Goal: Information Seeking & Learning: Find specific fact

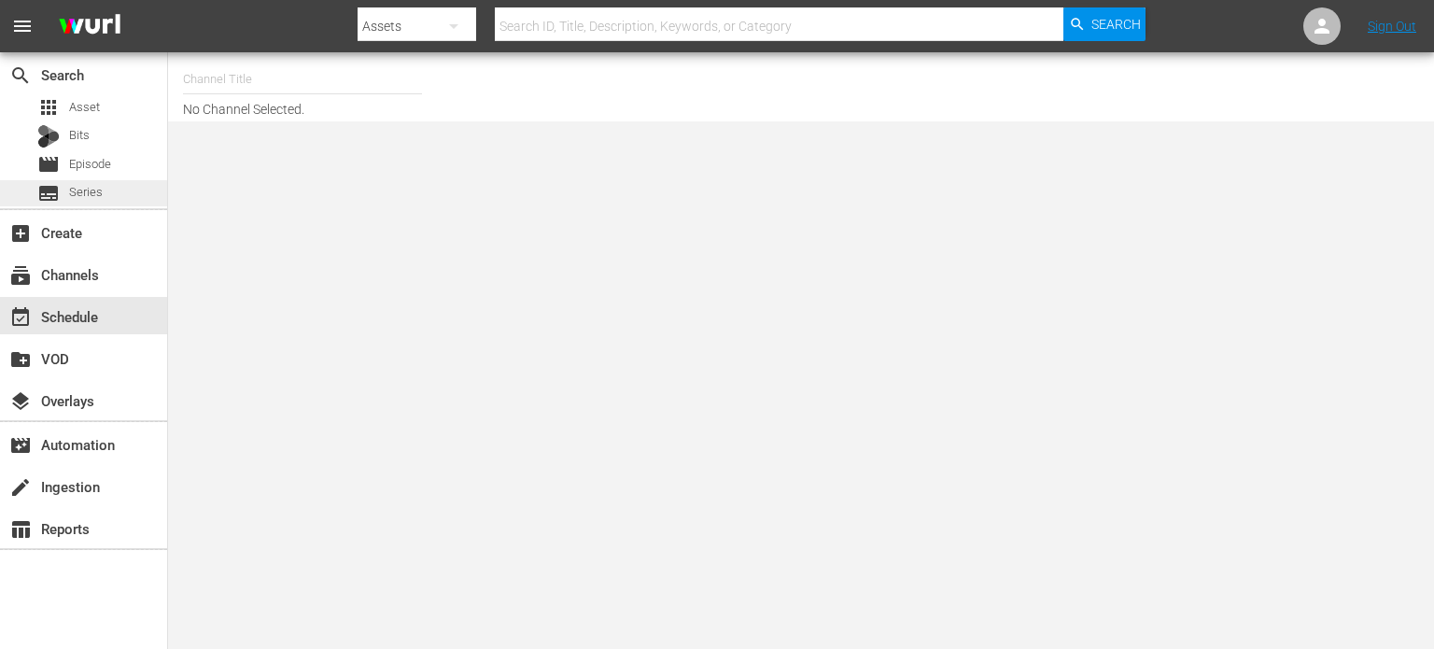
click at [83, 193] on span "Series" at bounding box center [86, 192] width 34 height 19
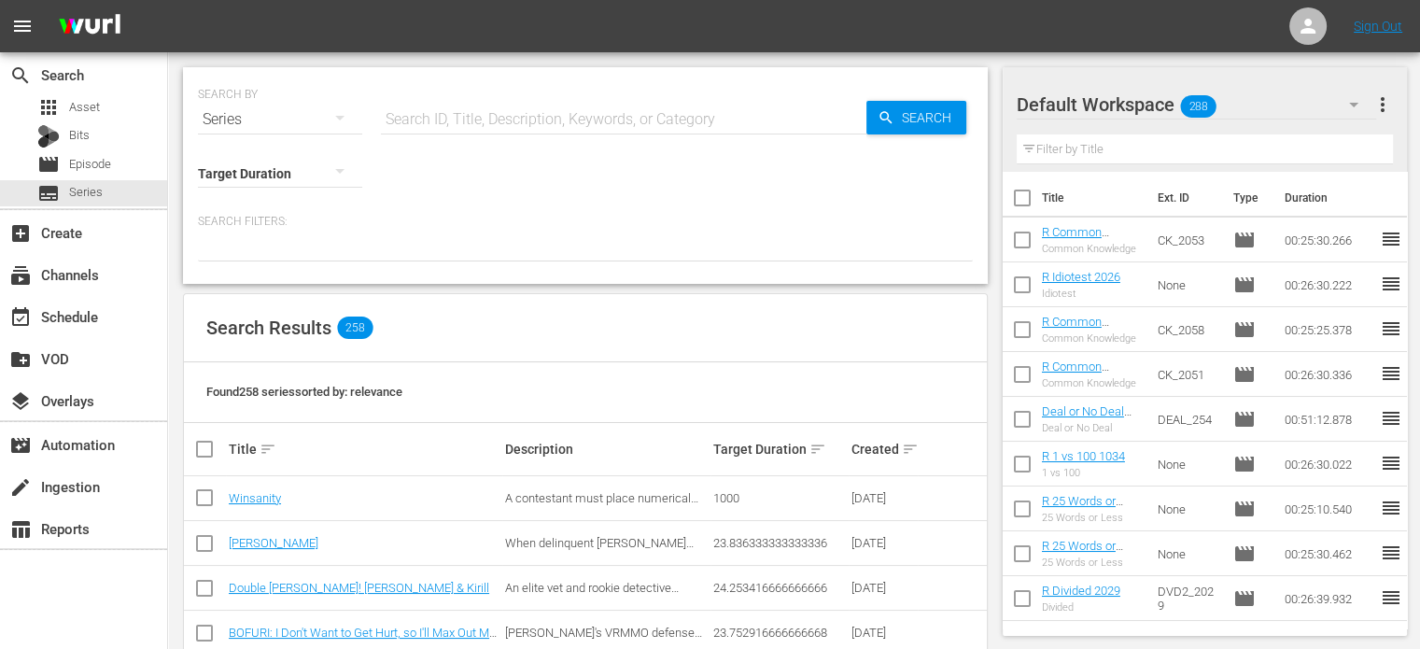
click at [462, 111] on input "text" at bounding box center [623, 119] width 485 height 45
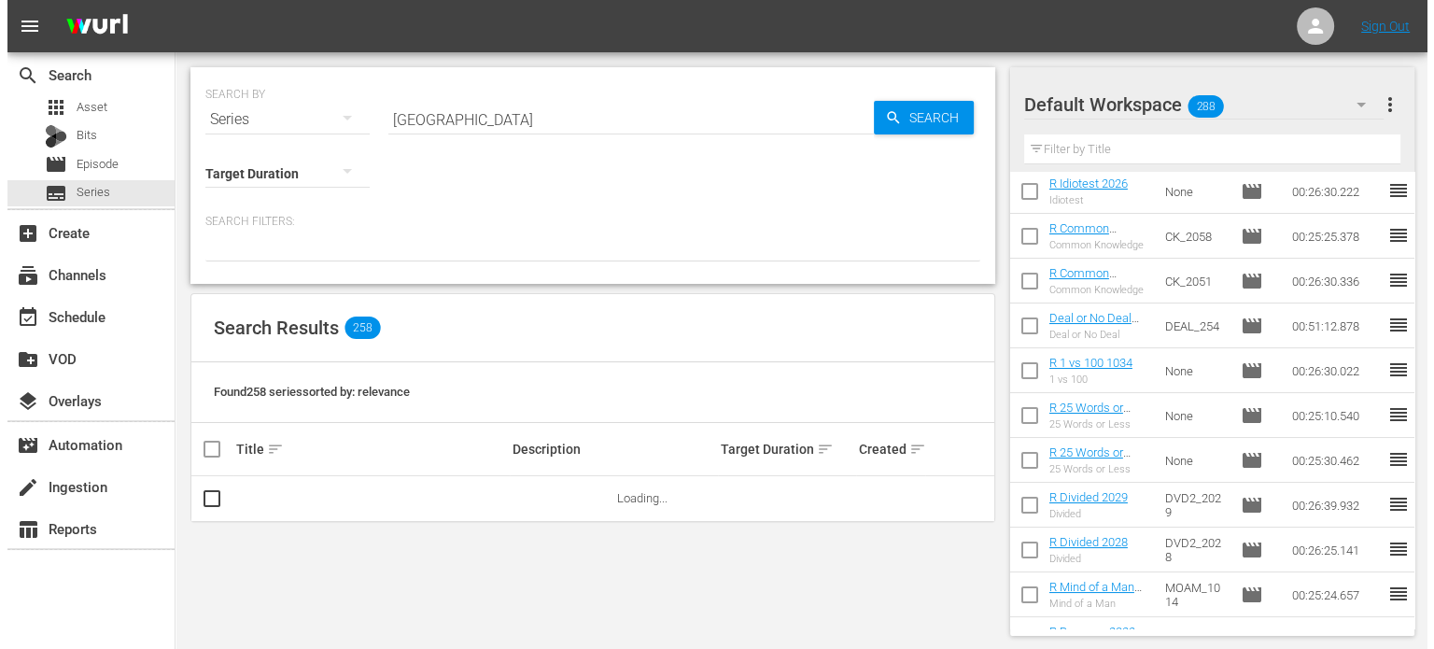
scroll to position [560, 0]
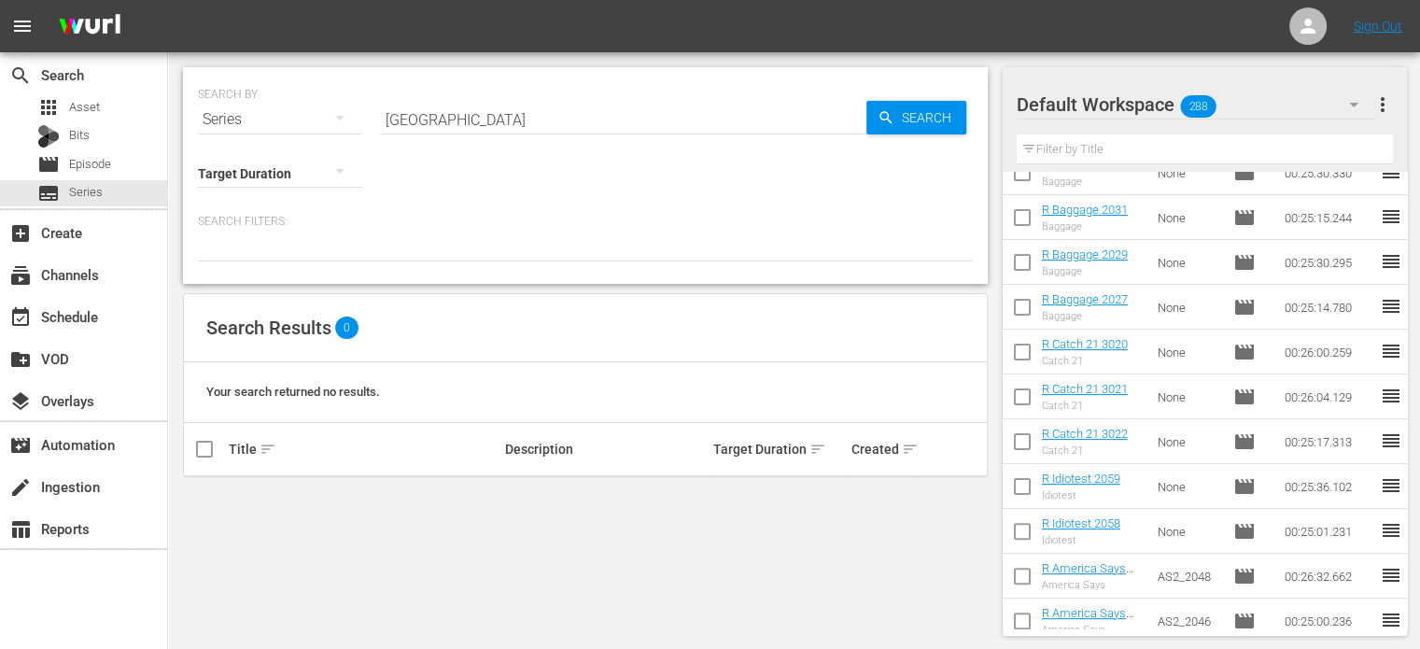
click at [549, 107] on input "[GEOGRAPHIC_DATA]" at bounding box center [623, 119] width 485 height 45
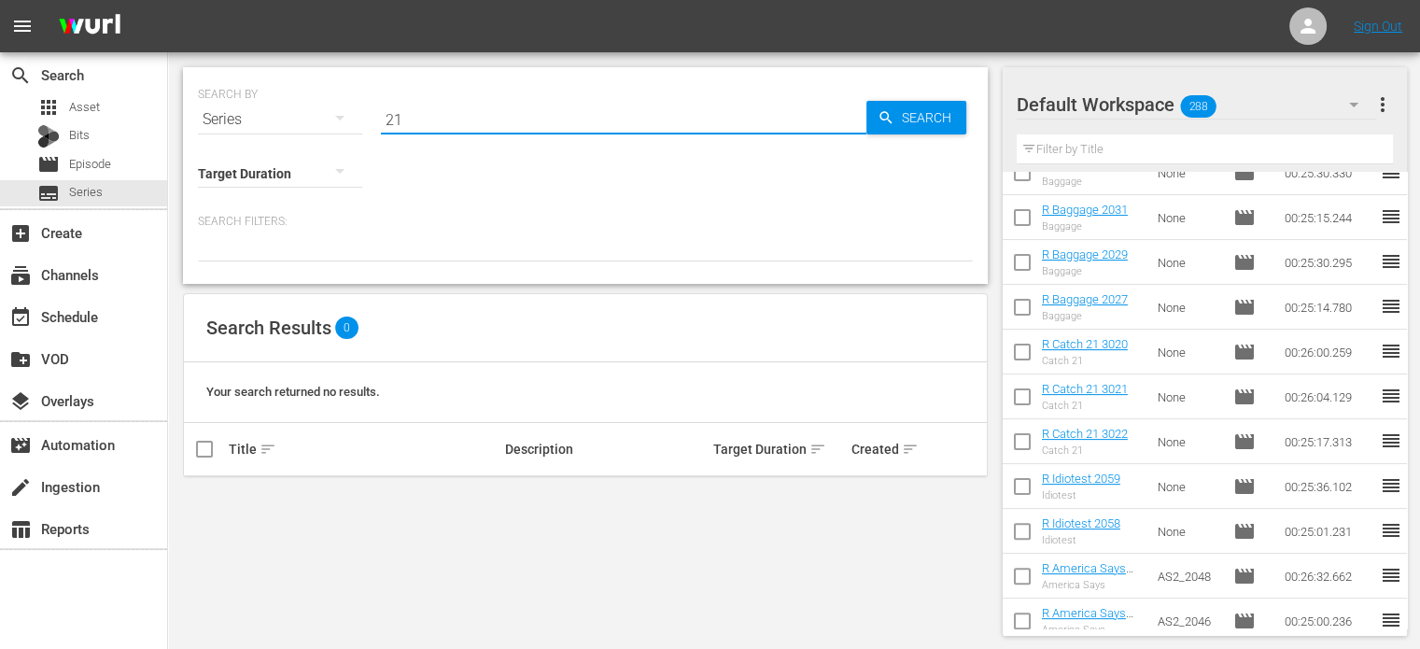
type input "2"
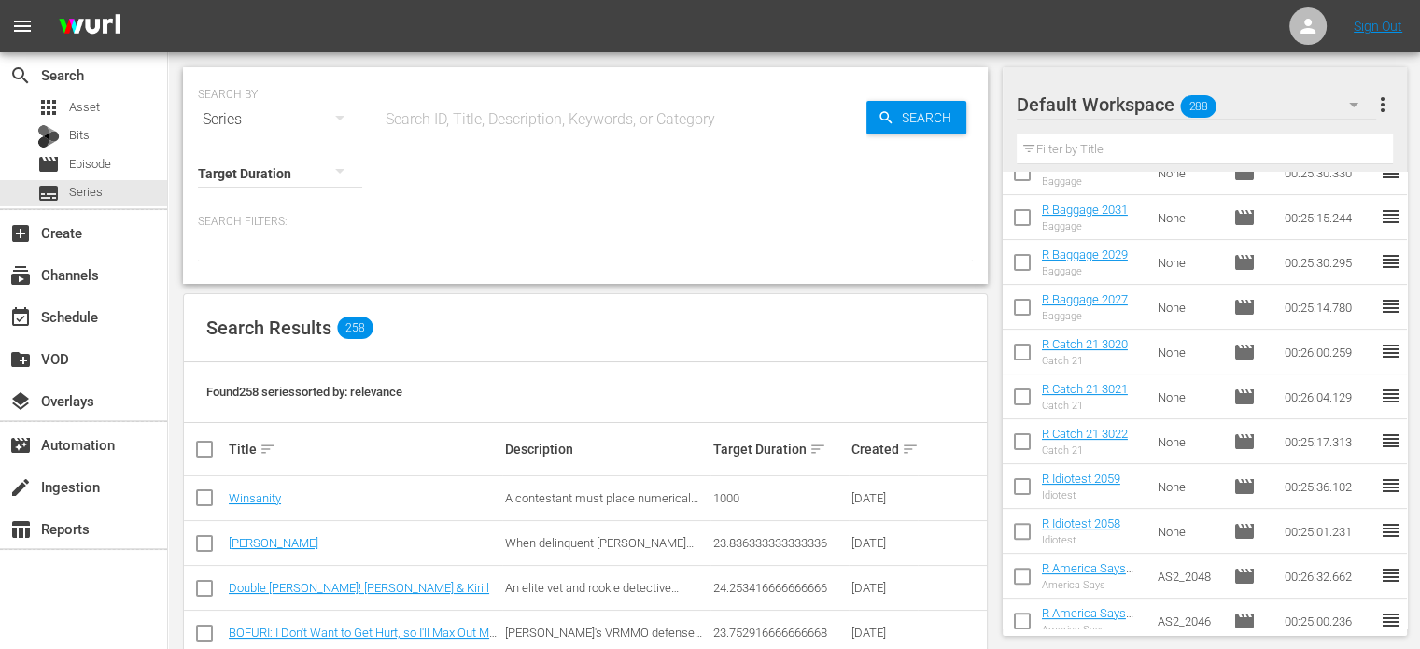
click at [497, 130] on div "Search ID, Title, Description, Keywords, or Category" at bounding box center [623, 119] width 485 height 45
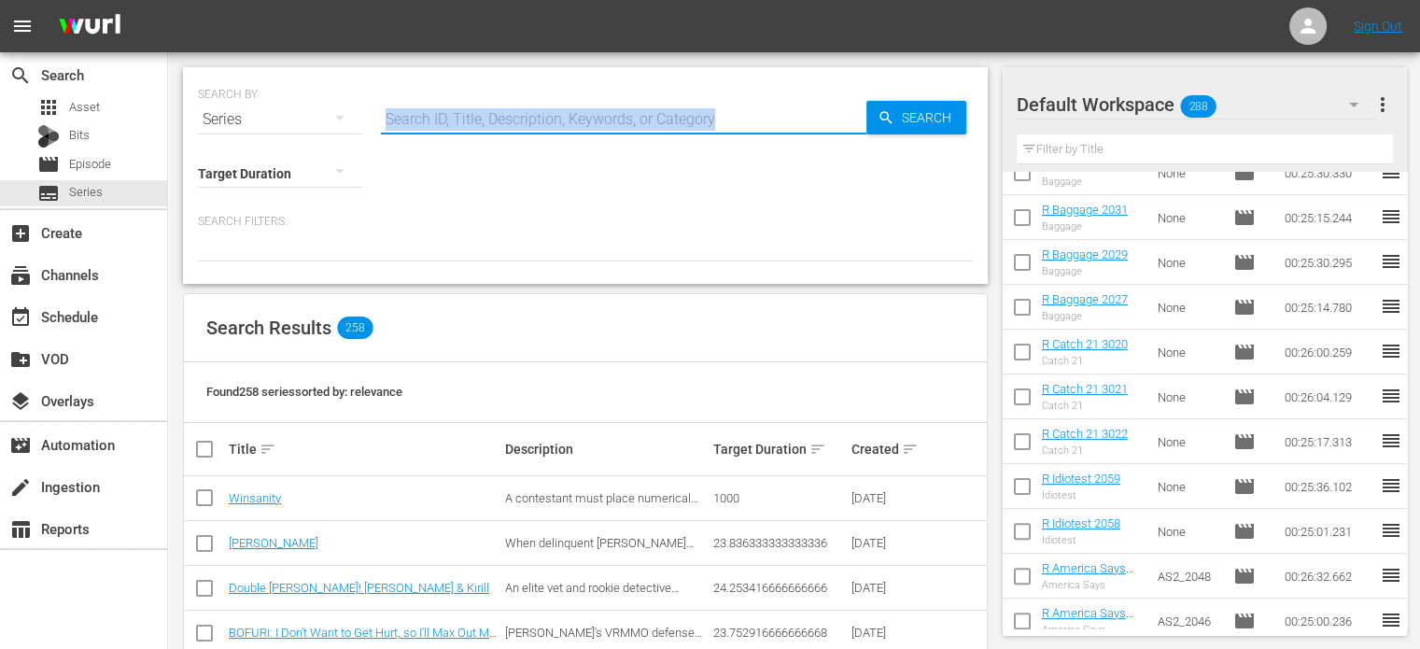
click at [564, 104] on input "text" at bounding box center [623, 119] width 485 height 45
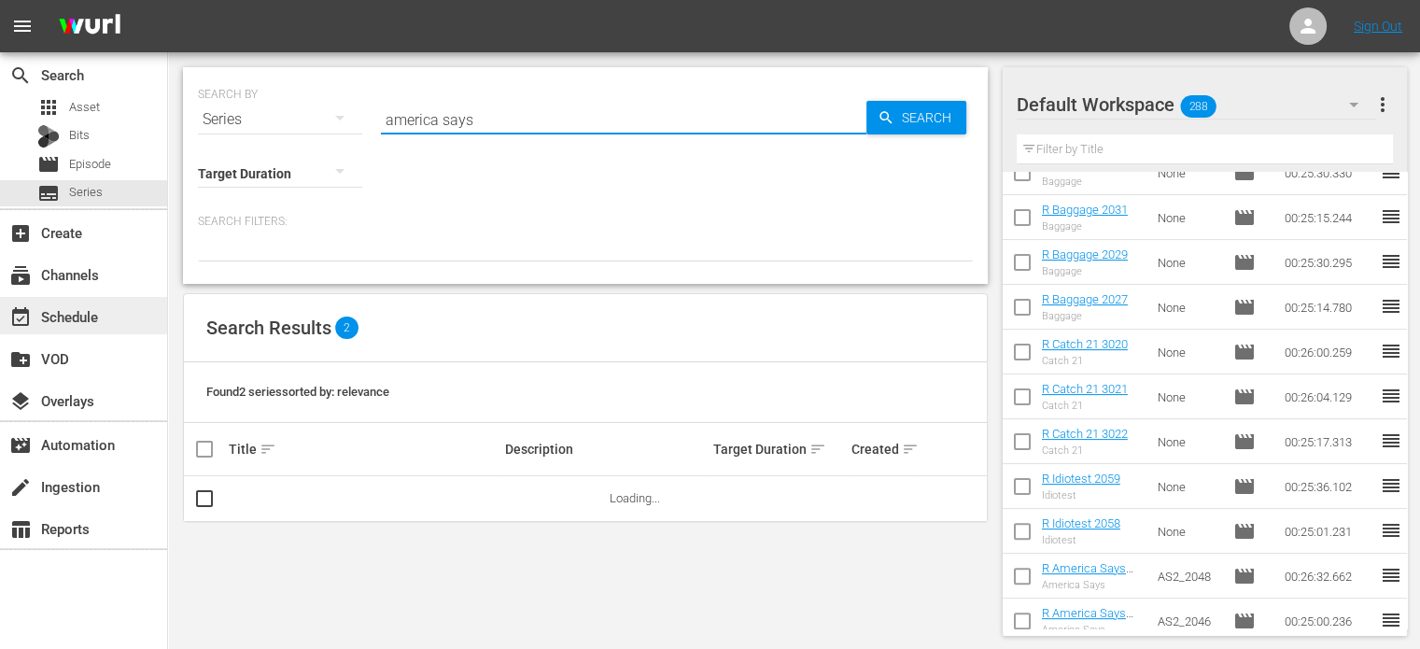
type input "america says"
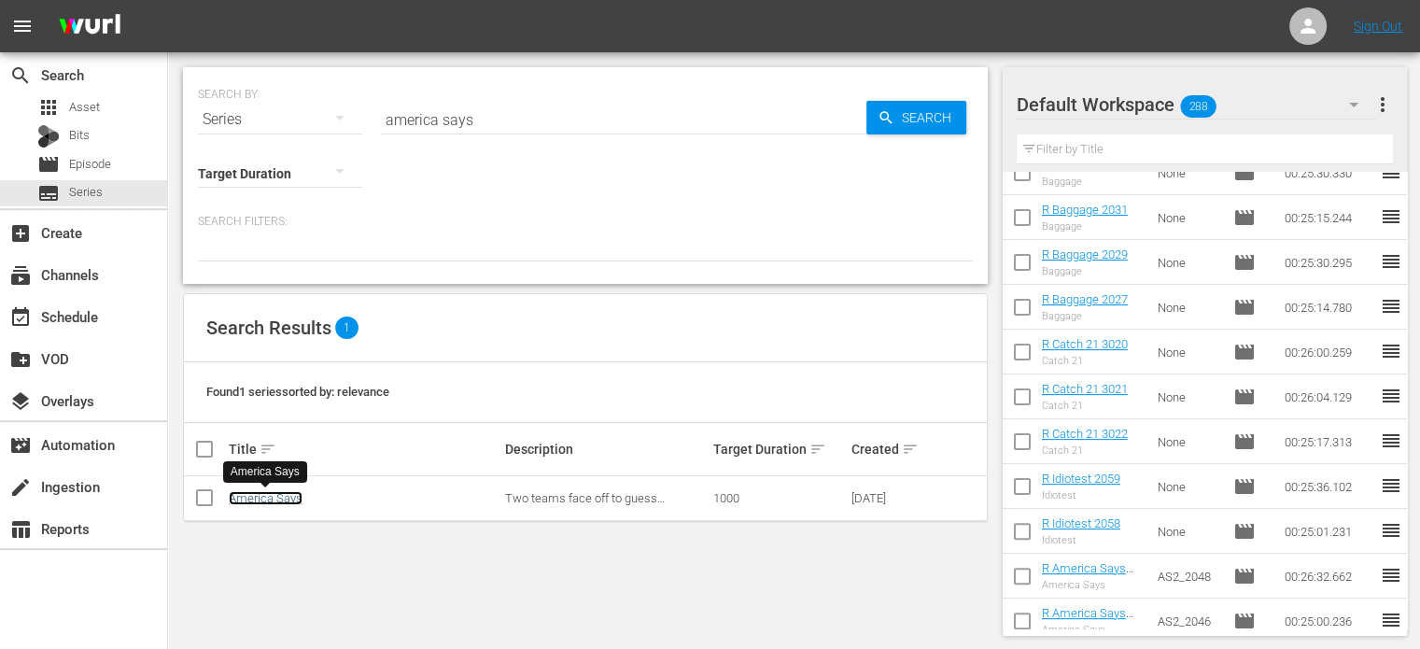
click at [234, 501] on link "America Says" at bounding box center [266, 498] width 74 height 14
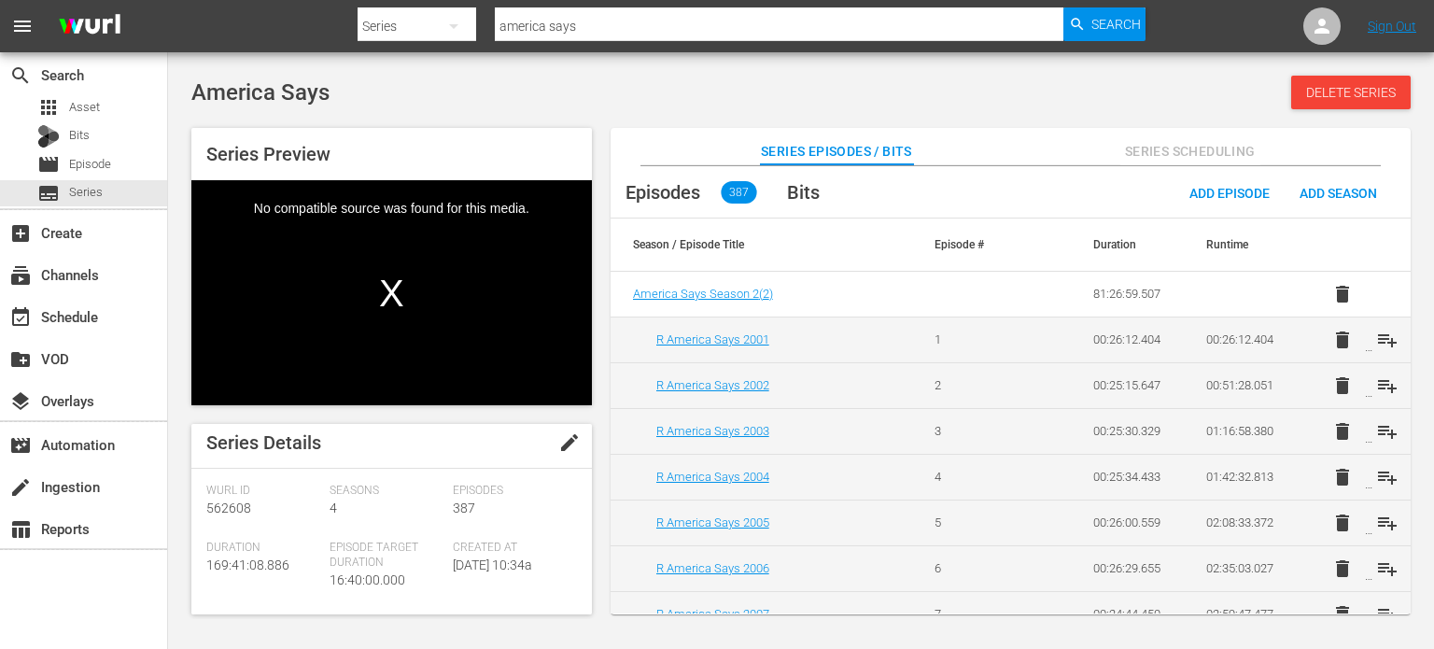
scroll to position [280, 0]
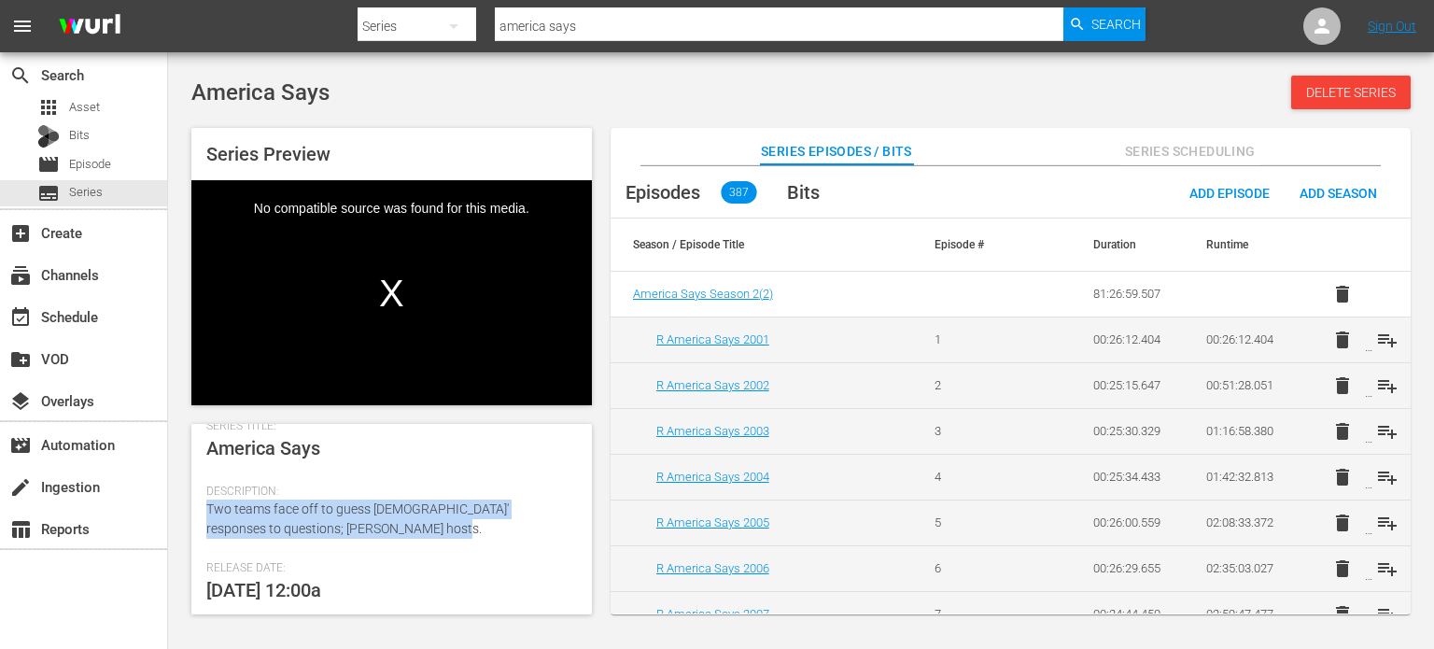
drag, startPoint x: 441, startPoint y: 530, endPoint x: 201, endPoint y: 507, distance: 241.0
click at [201, 507] on div "Series Details edit [PERSON_NAME] Id 562608 Seasons 4 Episodes 387 Duration 169…" at bounding box center [391, 519] width 400 height 190
copy span "Two teams face off to guess [DEMOGRAPHIC_DATA]' responses to questions; [PERSON…"
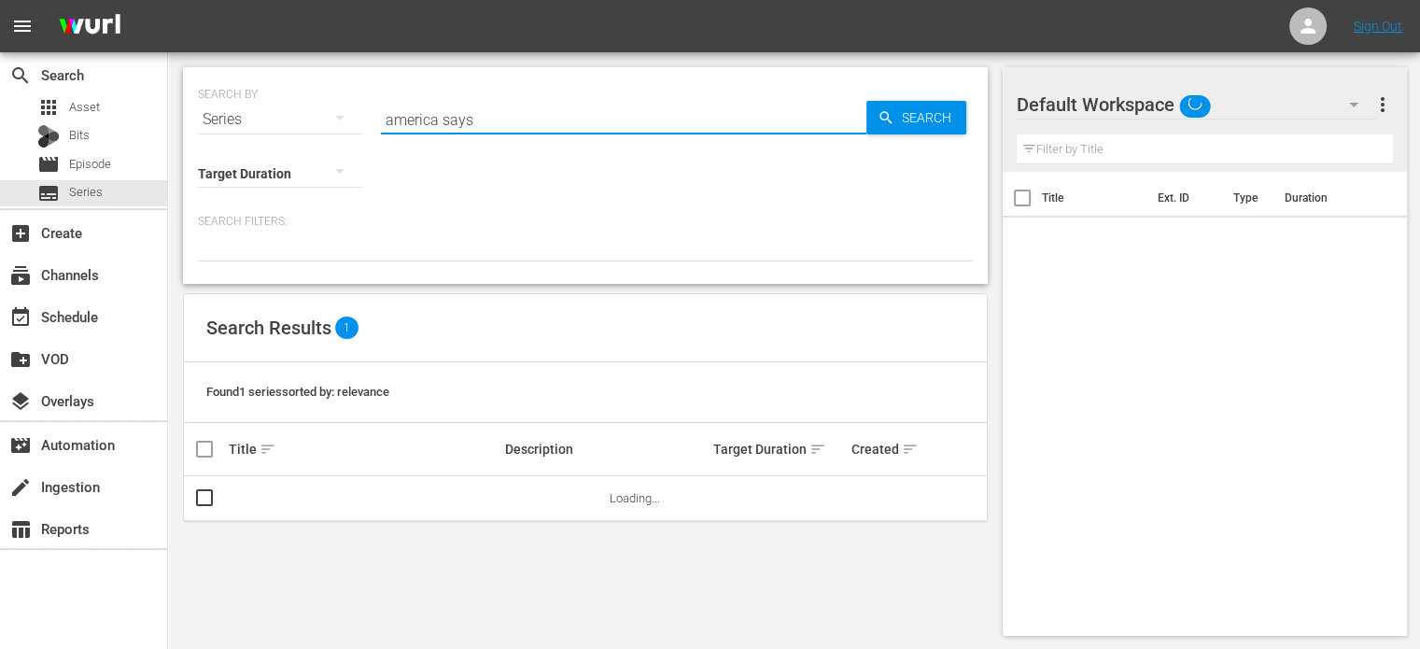
drag, startPoint x: 361, startPoint y: 104, endPoint x: -77, endPoint y: 60, distance: 440.0
click at [0, 60] on html "menu Sign Out search Search apps Asset Bits movie Episode subtitles Series add_…" at bounding box center [710, 324] width 1420 height 649
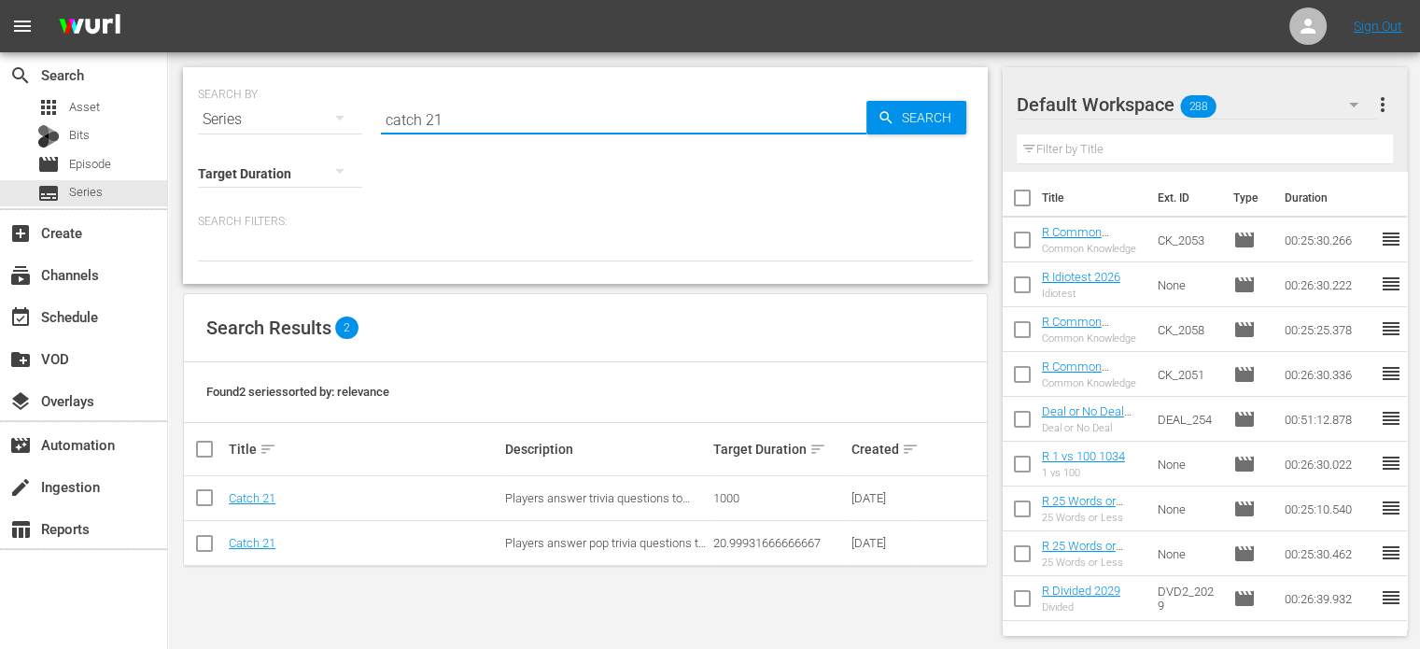
type input "catch 21"
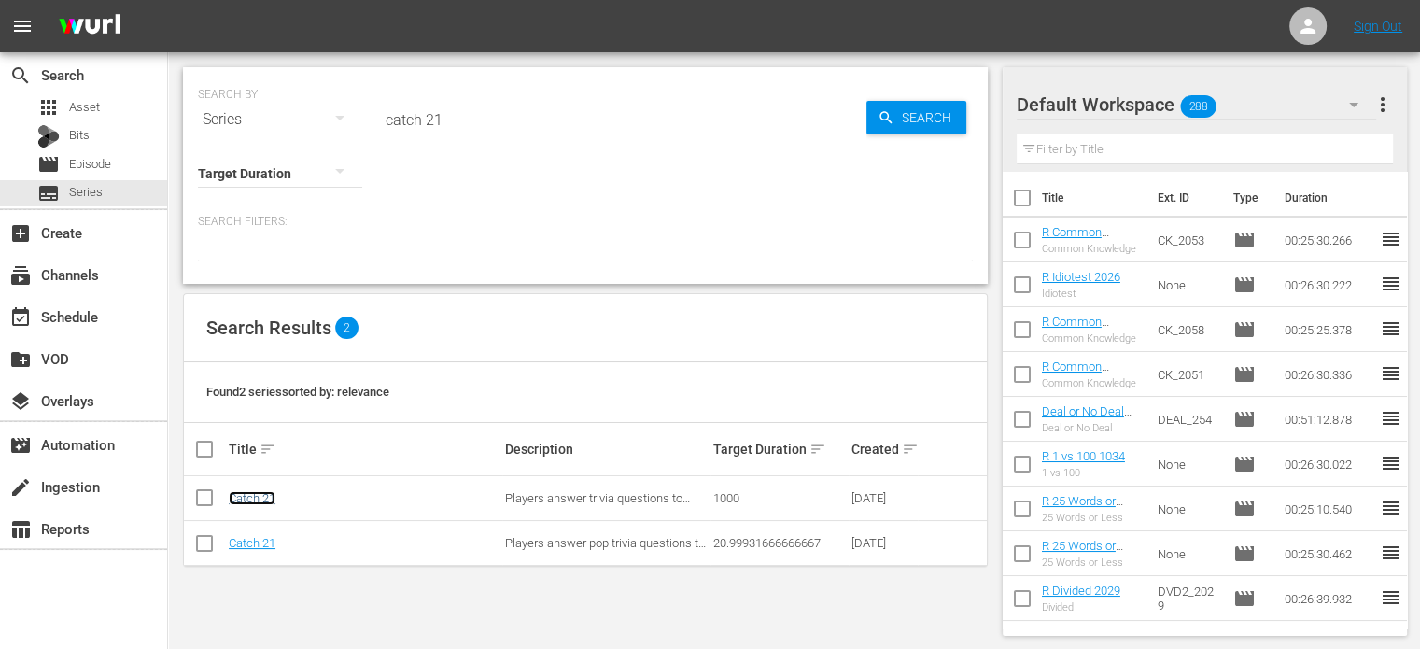
click at [273, 492] on link "Catch 21" at bounding box center [252, 498] width 47 height 14
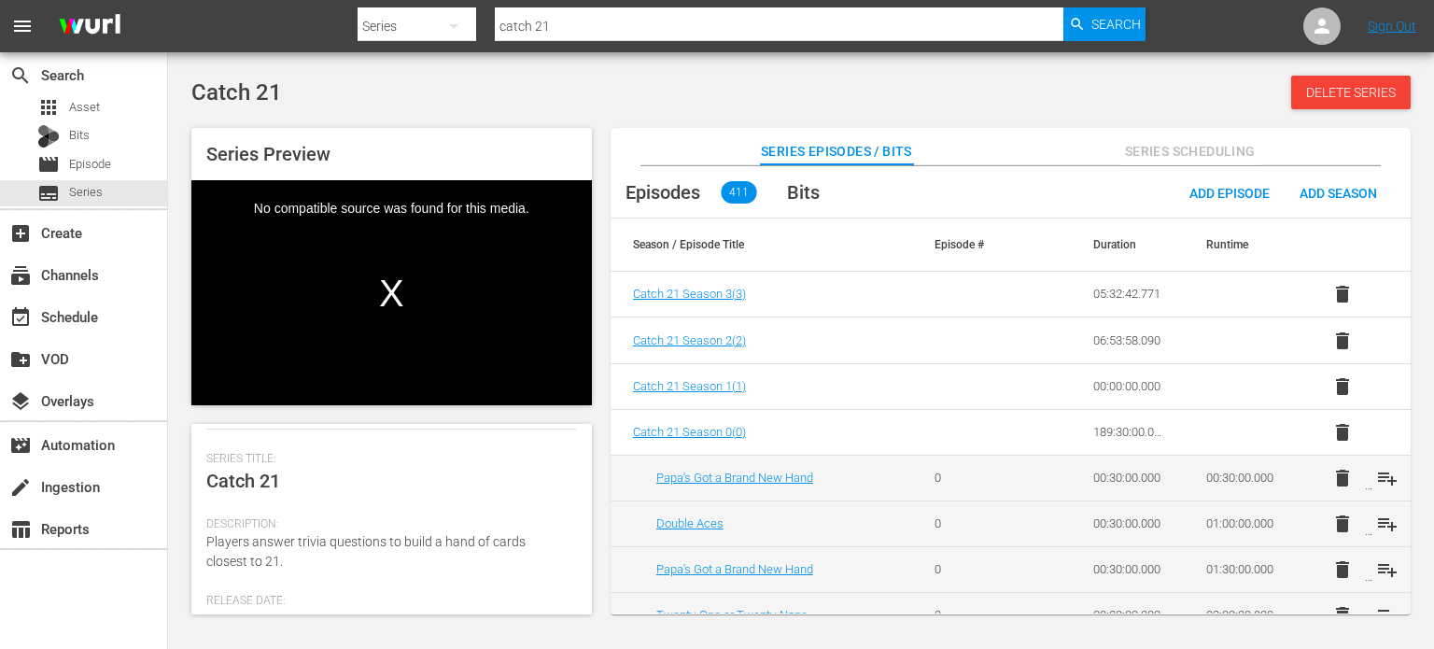
scroll to position [246, 0]
drag, startPoint x: 357, startPoint y: 570, endPoint x: 194, endPoint y: 540, distance: 165.1
click at [194, 540] on div "Series Details edit [PERSON_NAME] Id 558600 Seasons 4 Episodes 411 Duration 203…" at bounding box center [391, 519] width 400 height 190
copy span "Players answer trivia questions to build a hand of cards closest to 21."
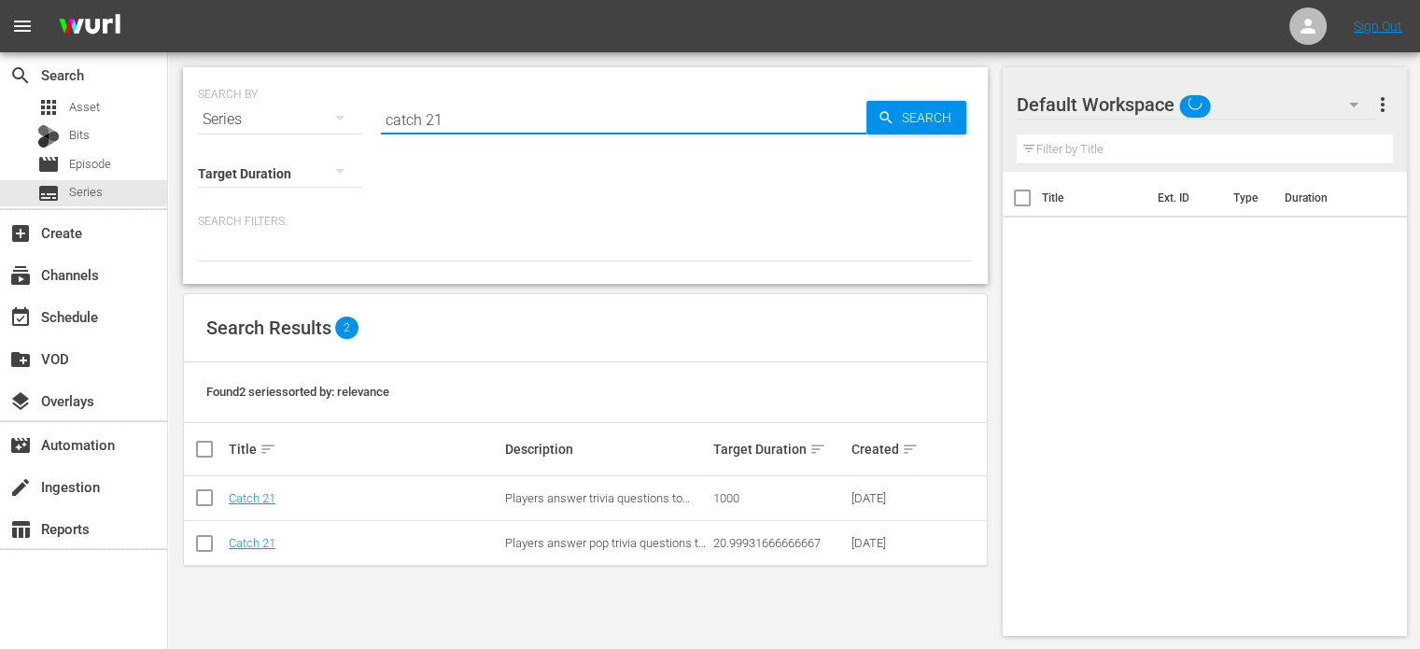
drag, startPoint x: 468, startPoint y: 122, endPoint x: 2, endPoint y: 9, distance: 479.3
click at [168, 0] on div "search Search apps Asset Bits movie Episode subtitles Series add_box Create sub…" at bounding box center [794, 0] width 1252 height 0
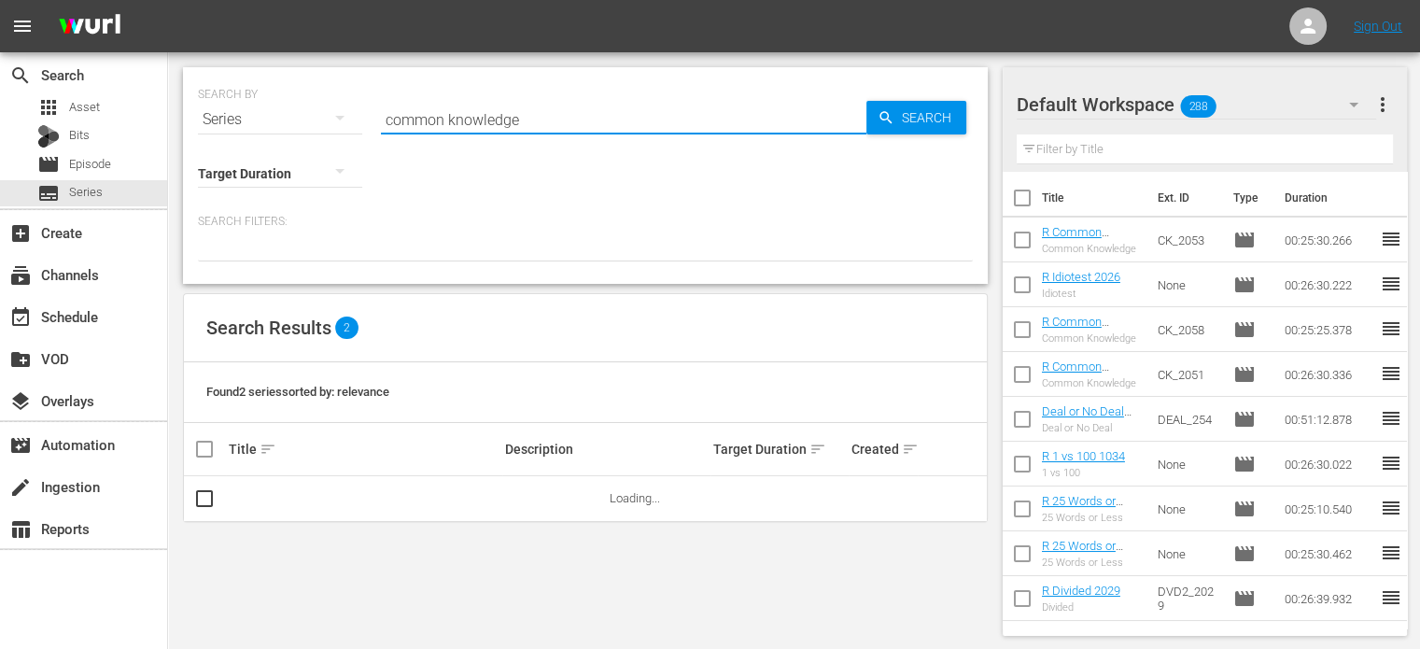
type input "common knowledge"
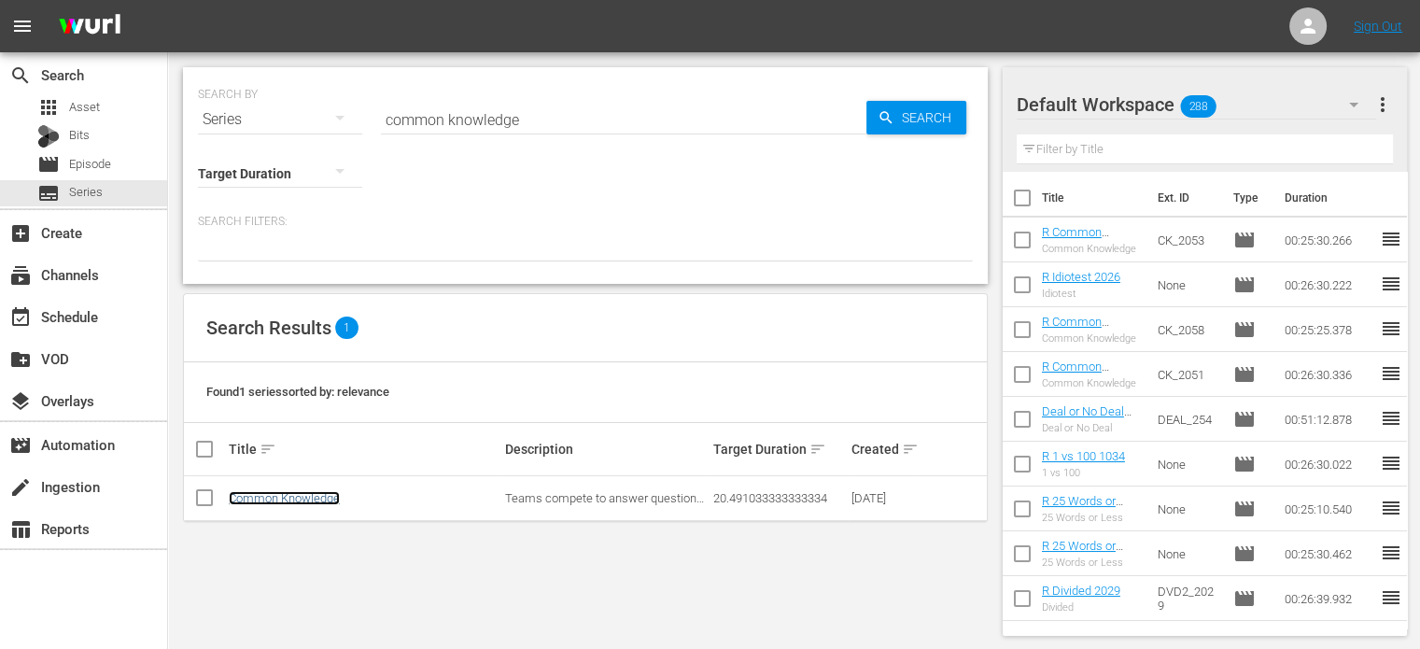
click at [287, 497] on link "Common Knowledge" at bounding box center [284, 498] width 111 height 14
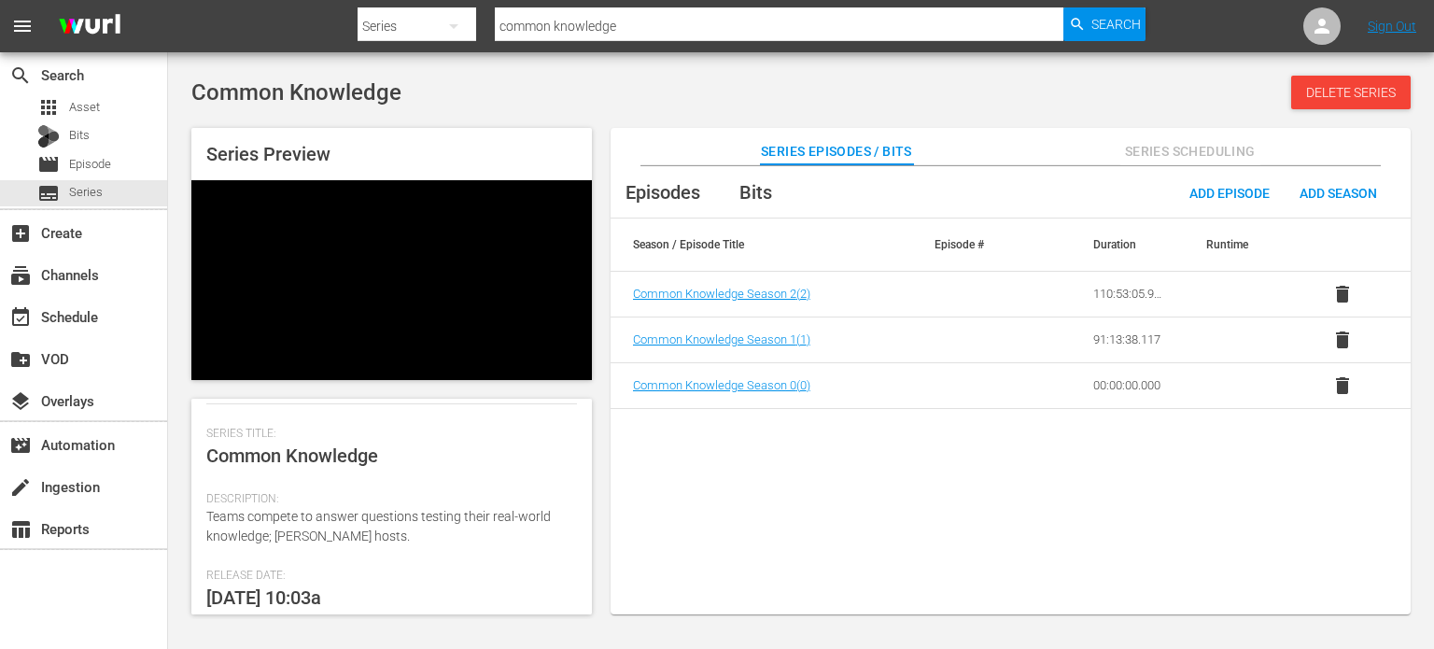
scroll to position [280, 0]
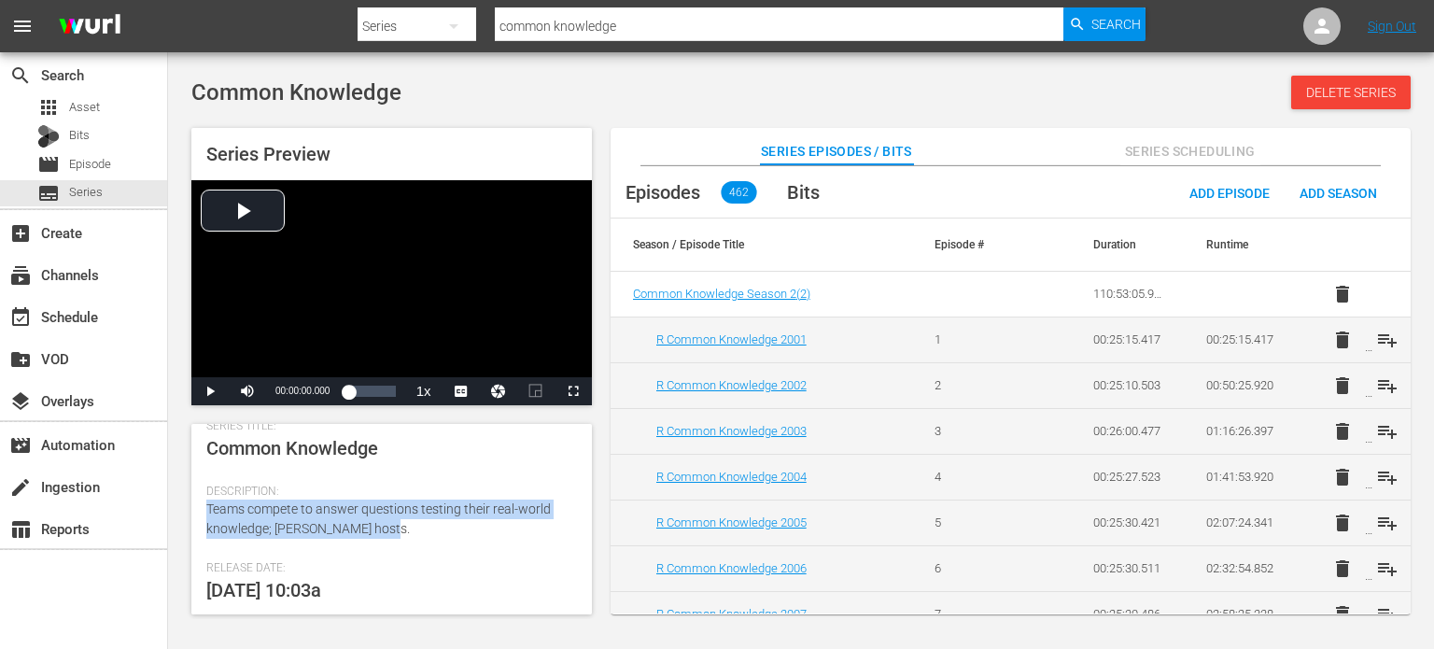
drag, startPoint x: 407, startPoint y: 541, endPoint x: 196, endPoint y: 518, distance: 212.2
click at [196, 518] on div "Series Details edit [PERSON_NAME] Id 2365167 Seasons 3 Episodes 462 Duration 20…" at bounding box center [391, 519] width 400 height 190
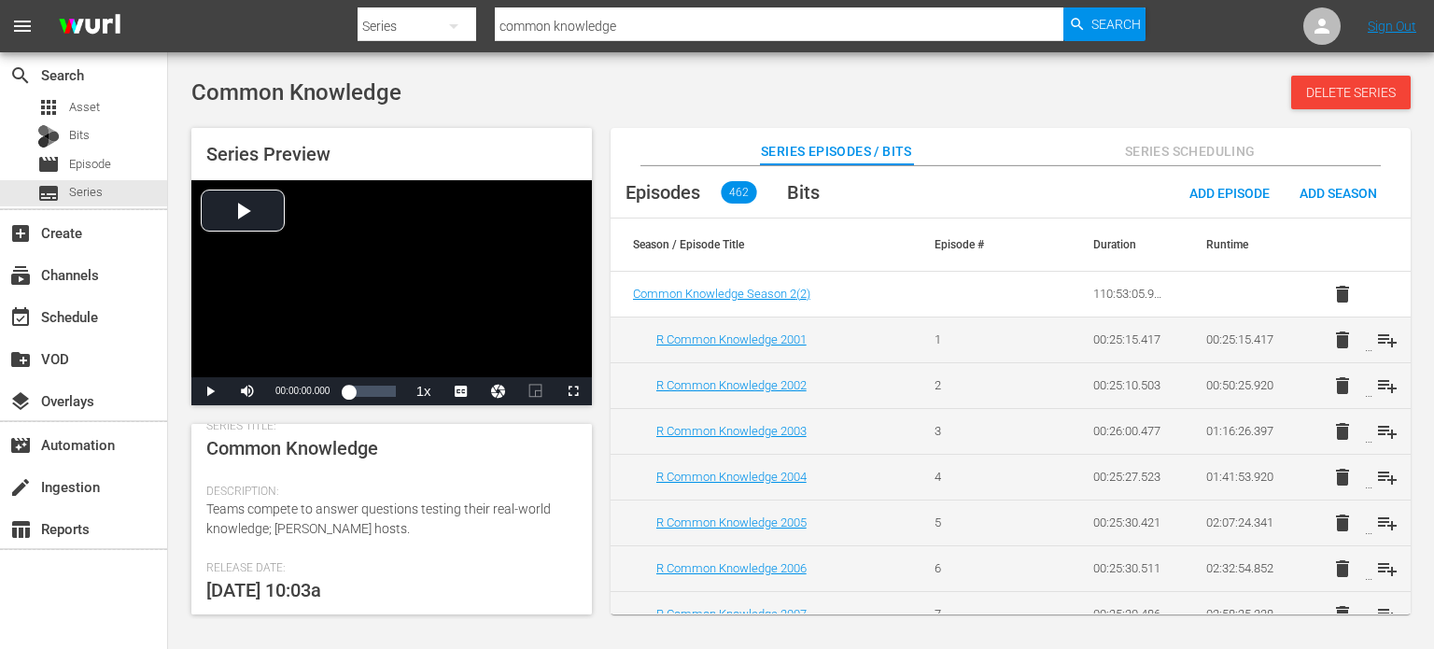
copy span "Teams compete to answer questions testing their real-world knowledge; [PERSON_N…"
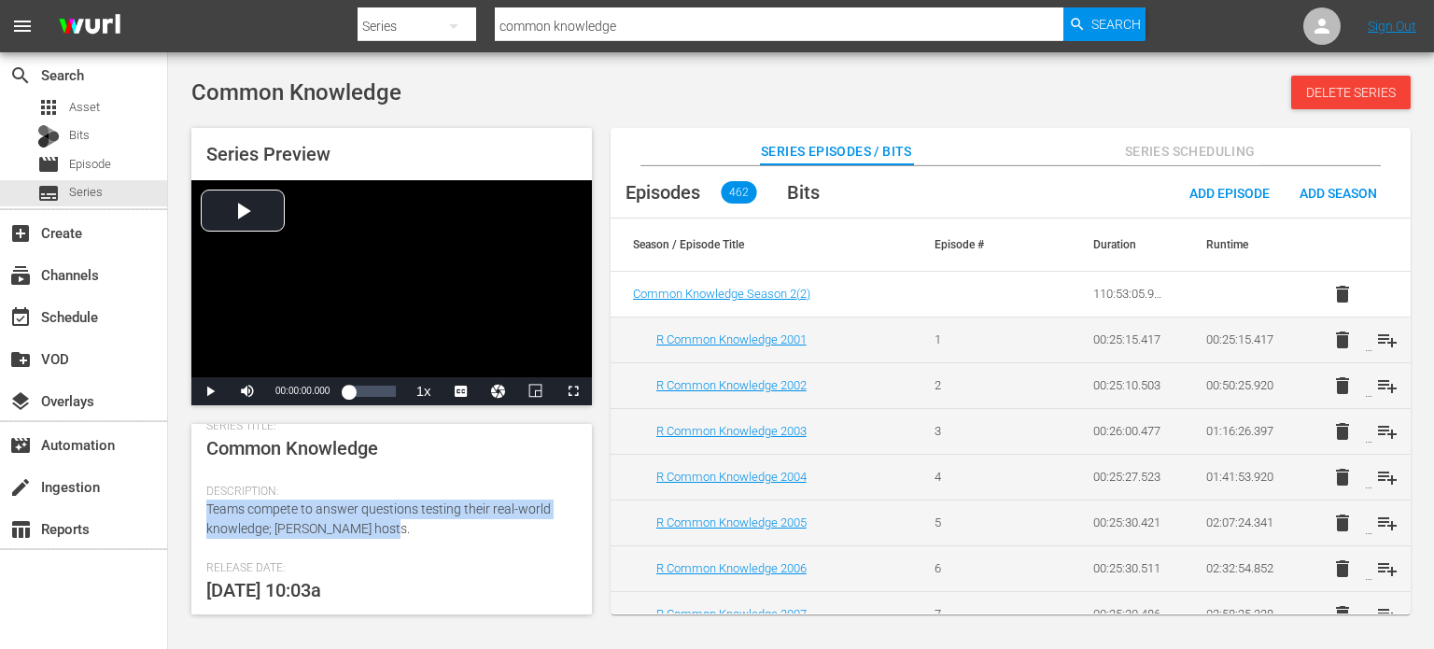
drag, startPoint x: 245, startPoint y: 502, endPoint x: 208, endPoint y: 503, distance: 37.3
click at [208, 503] on div "Description: Teams compete to answer questions testing their real-world knowled…" at bounding box center [391, 522] width 371 height 77
copy span "Teams compete to answer questions testing their real-world knowledge; [PERSON_N…"
